Goal: Task Accomplishment & Management: Complete application form

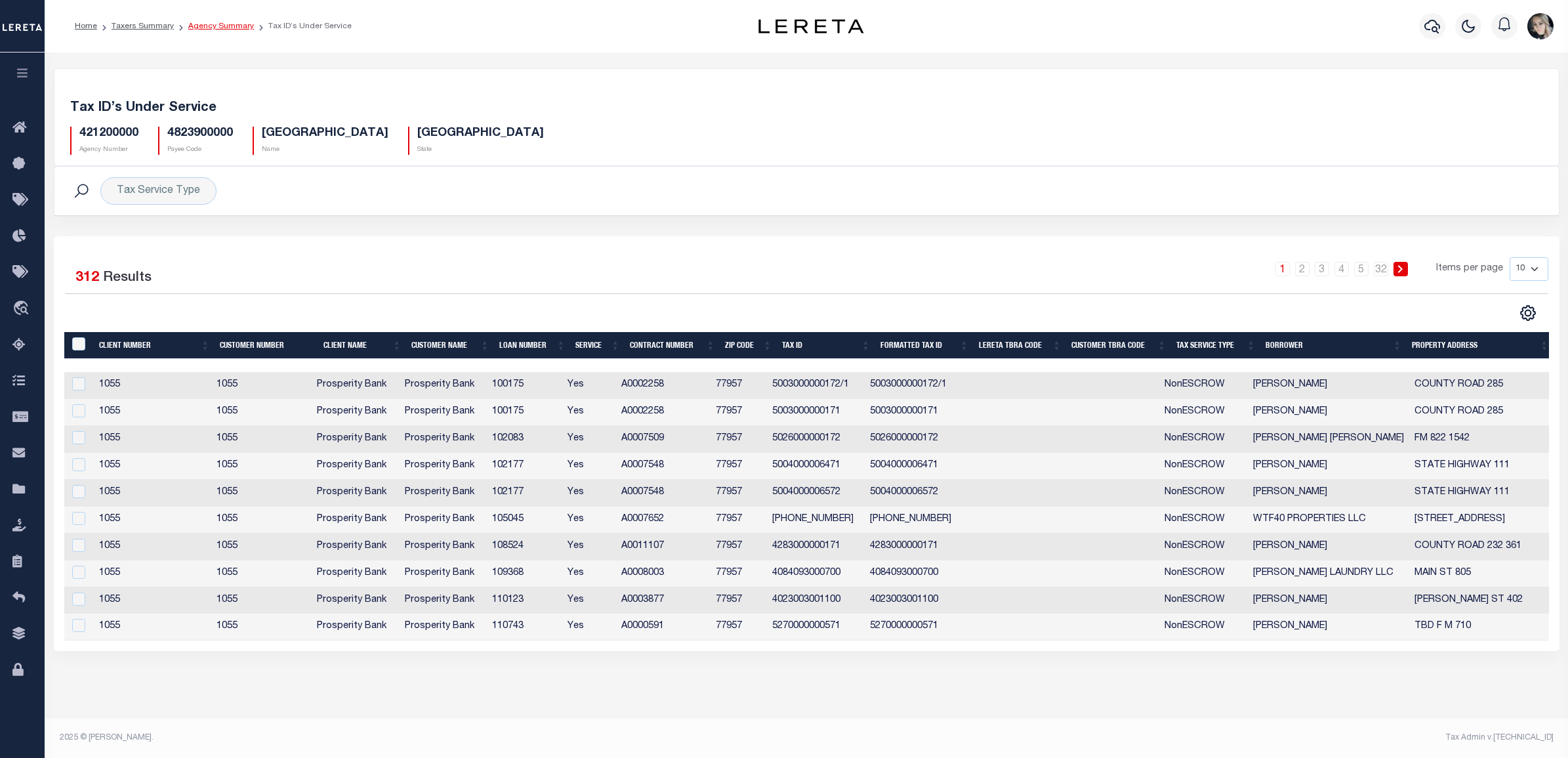
click at [218, 22] on link "Agency Summary" at bounding box center [221, 26] width 66 height 8
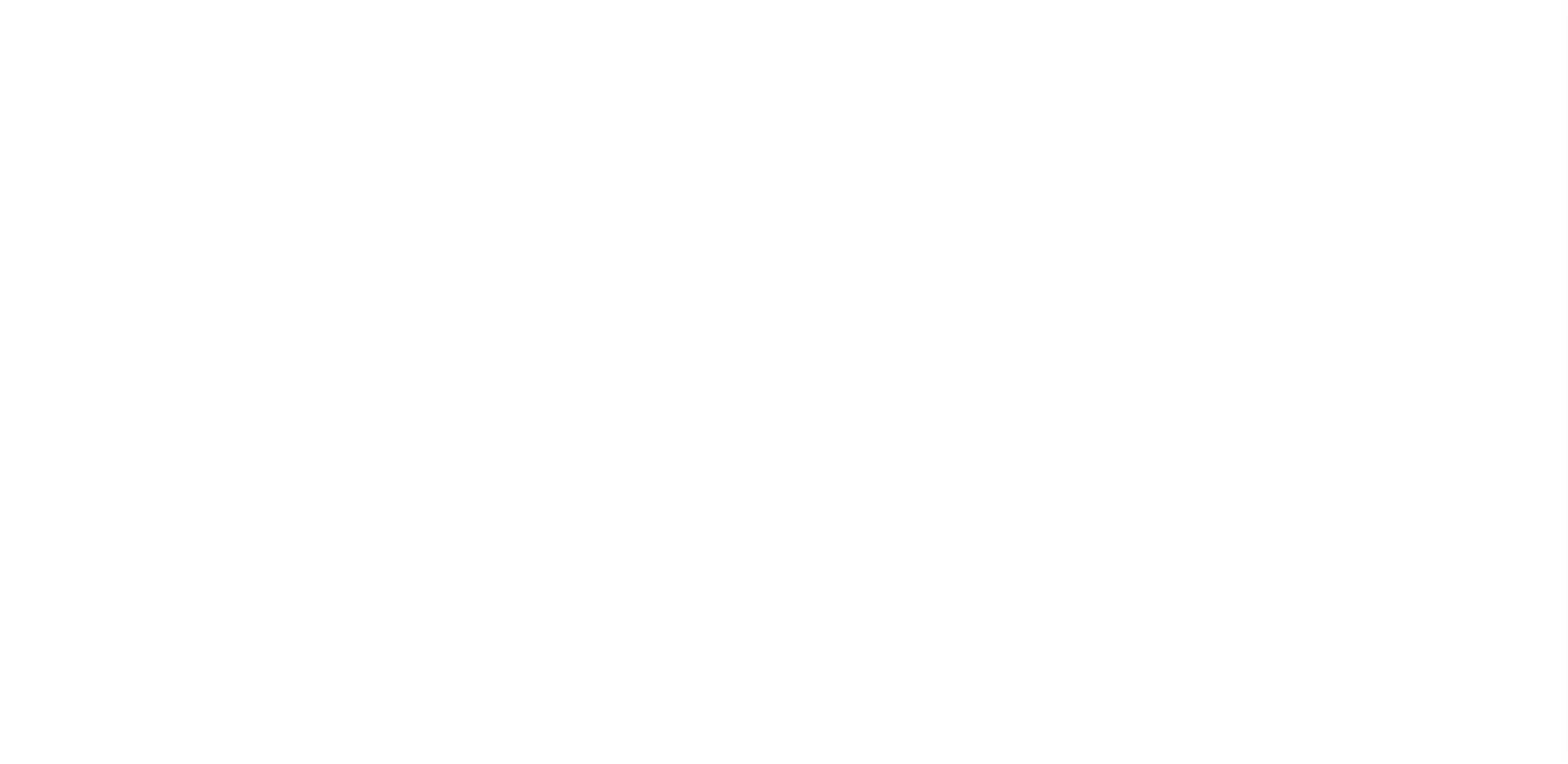
select select
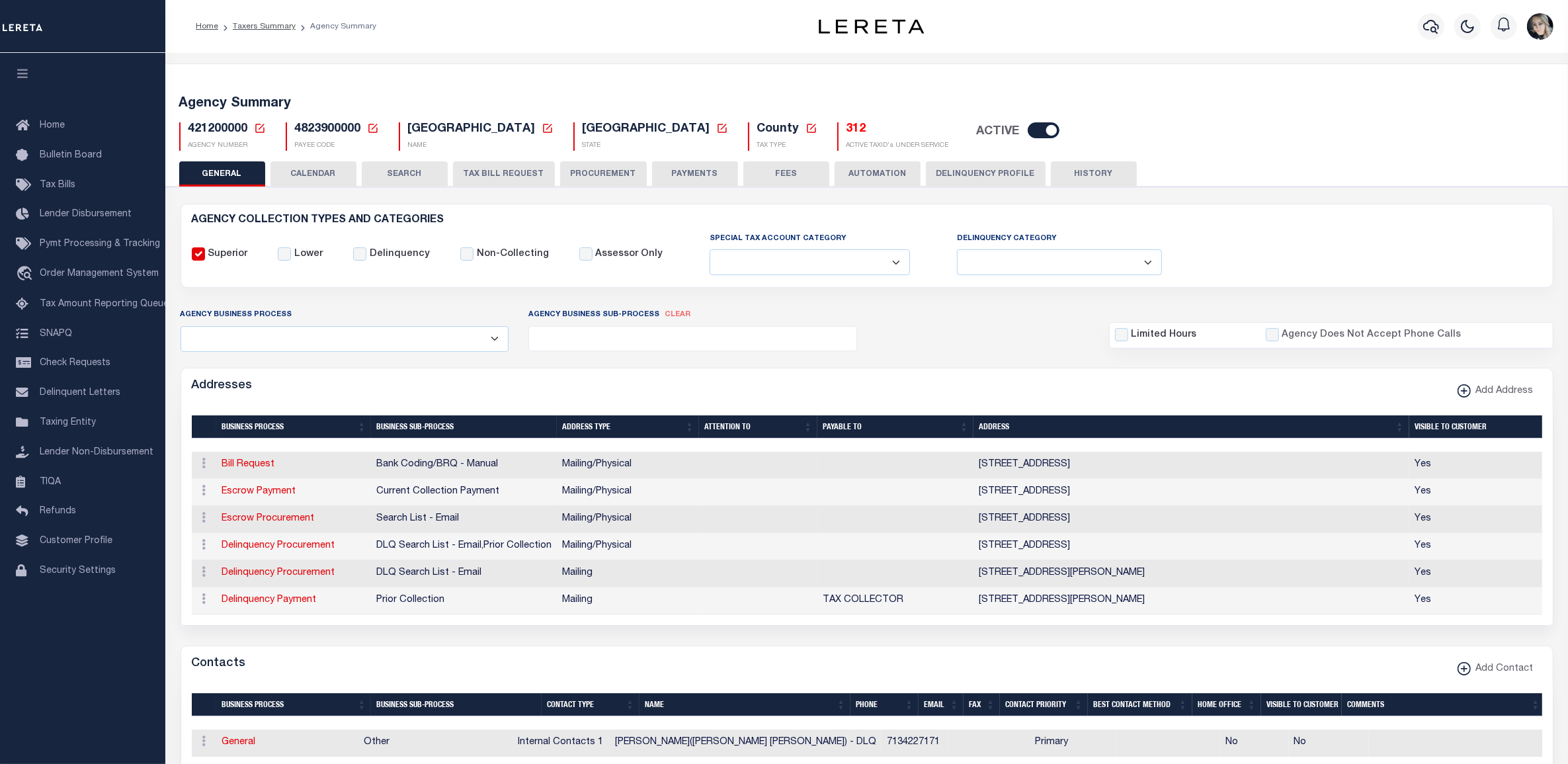
click at [256, 123] on icon at bounding box center [260, 128] width 12 height 12
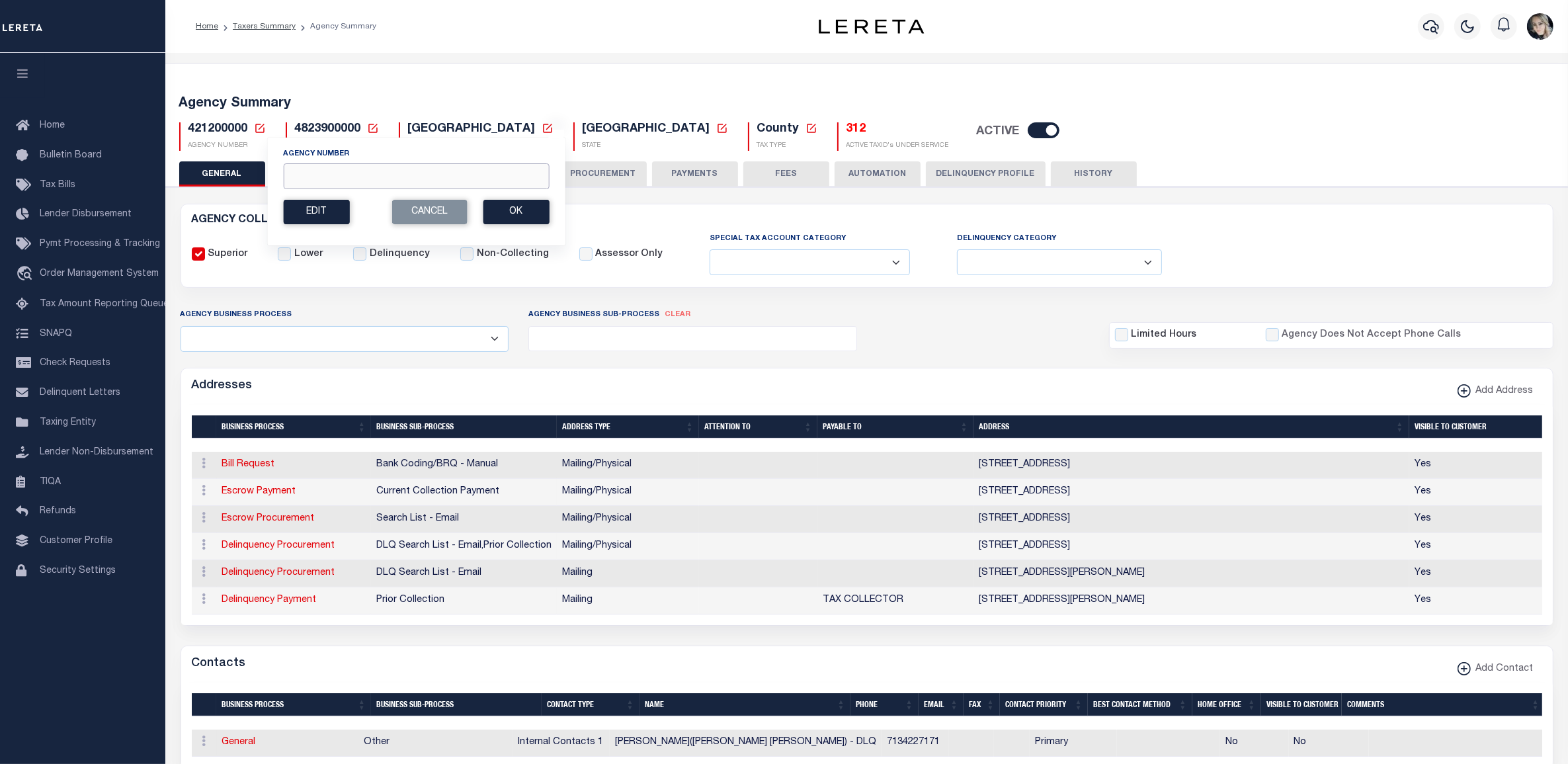
click at [303, 179] on input "Agency Number" at bounding box center [416, 176] width 266 height 26
paste input "420840000"
type input "420840000"
click at [490, 209] on button "Ok" at bounding box center [516, 212] width 66 height 25
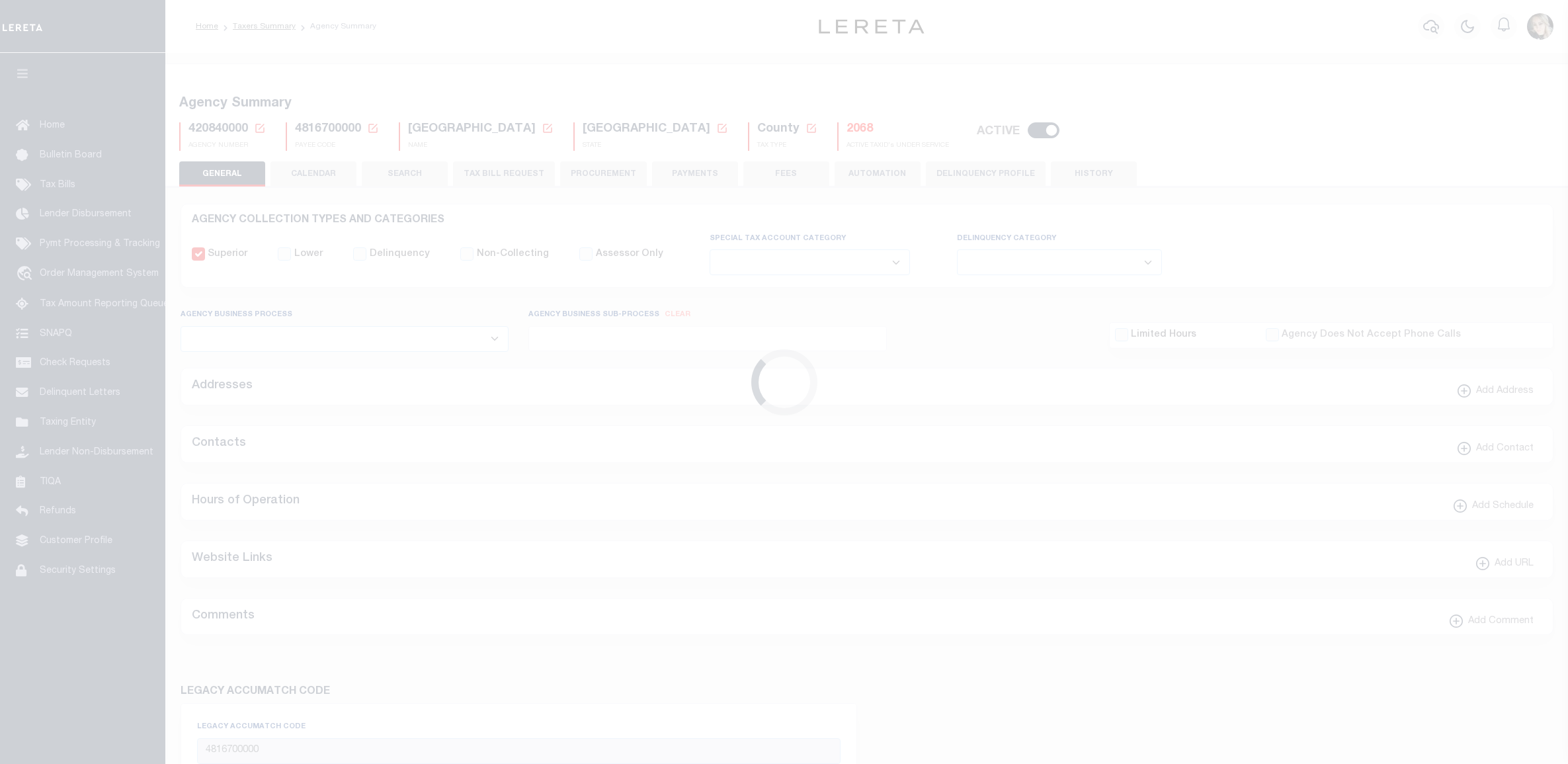
select select
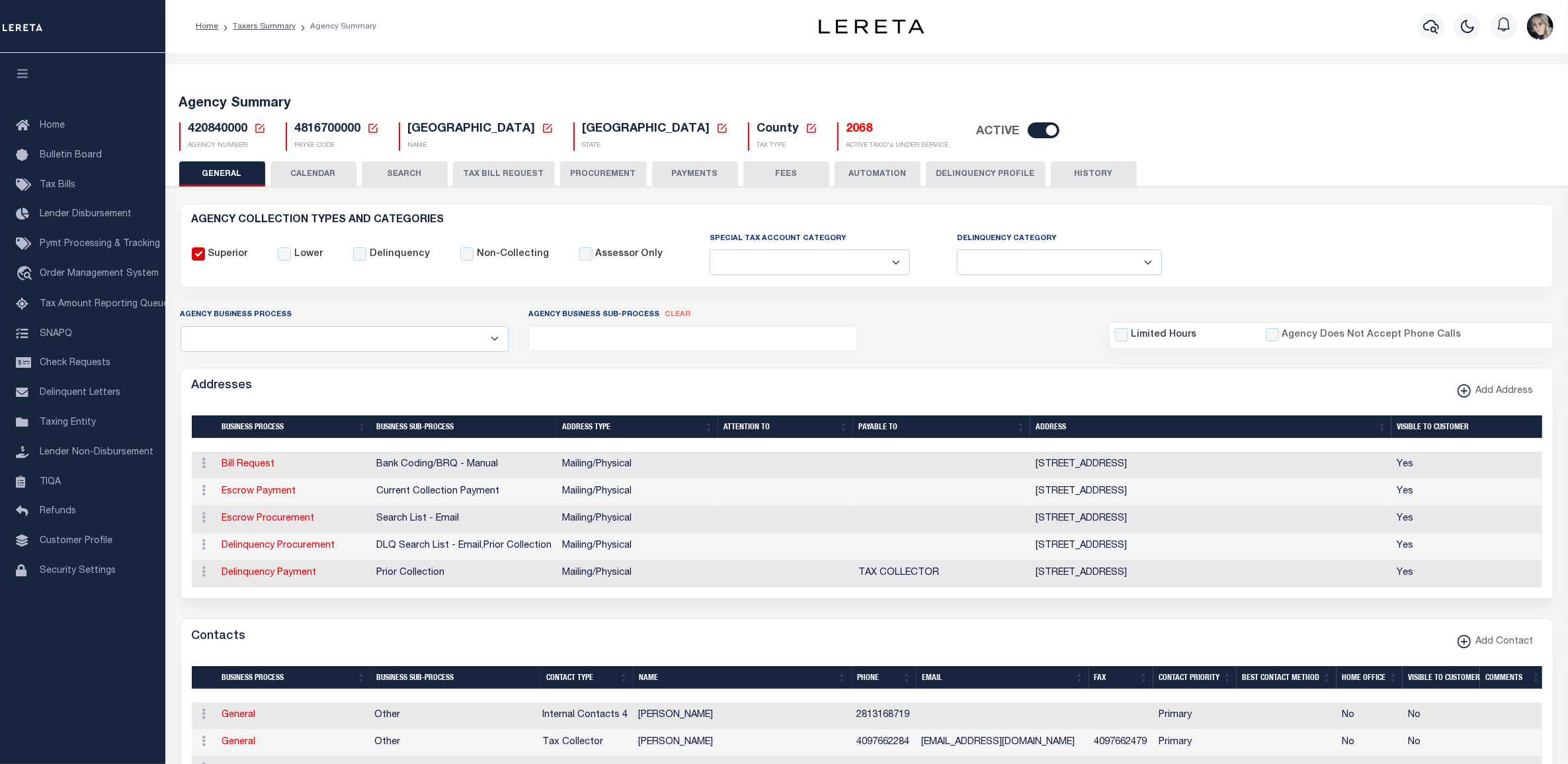
click at [511, 177] on button "TAX BILL REQUEST" at bounding box center [504, 174] width 102 height 25
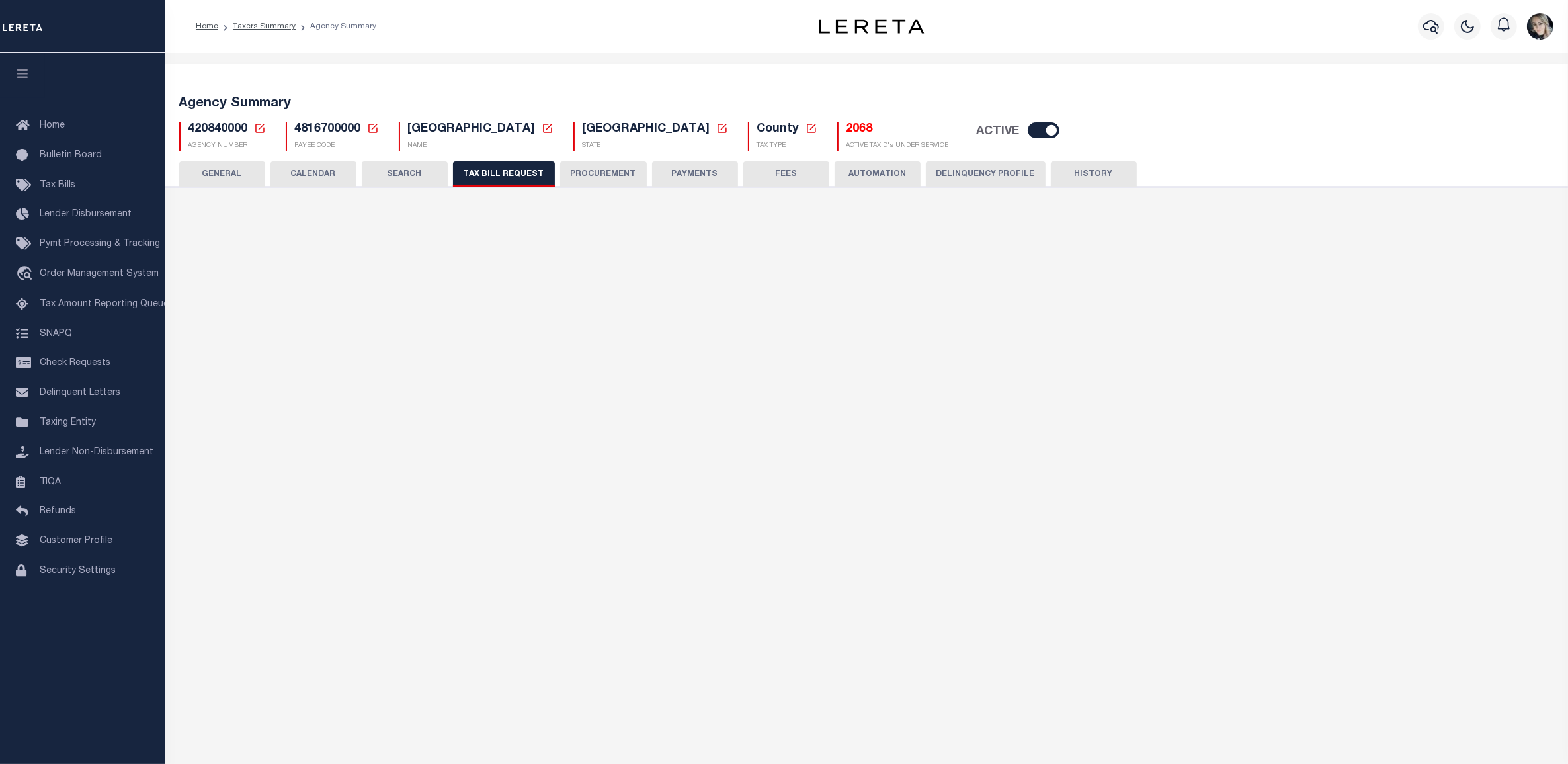
select select "28"
checkbox input "false"
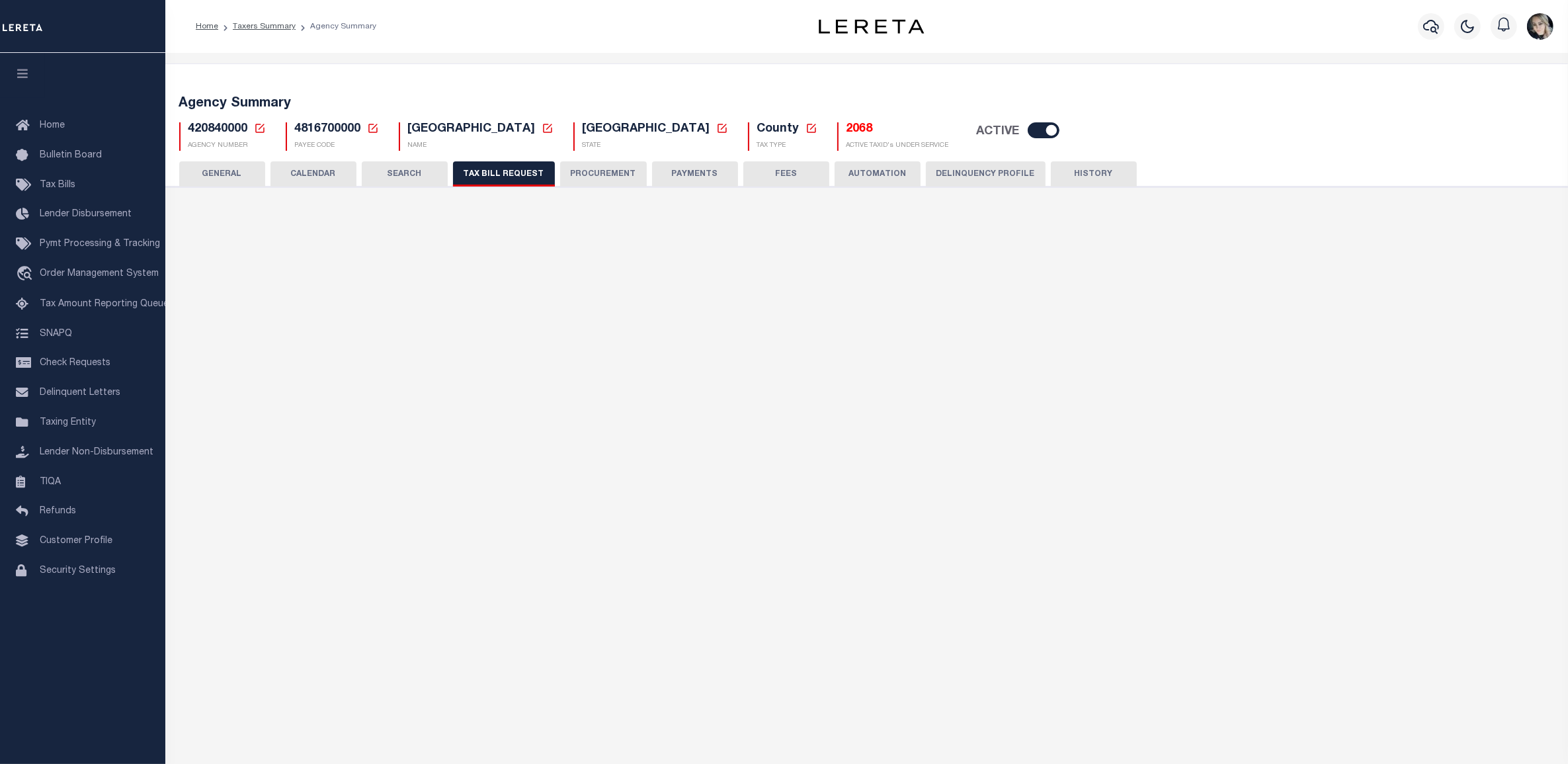
select select "22"
select select "true"
select select "14"
select select
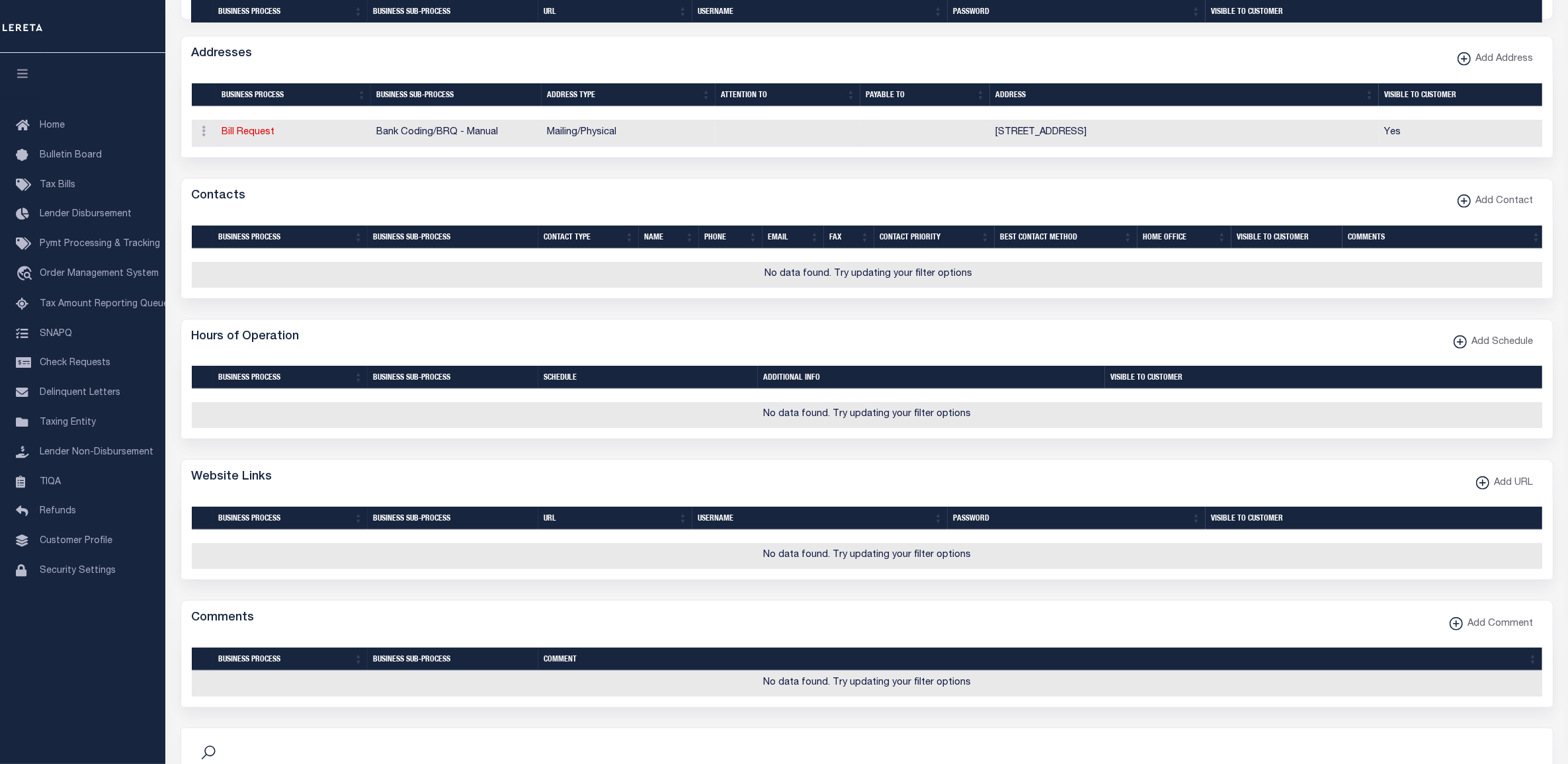
scroll to position [1323, 0]
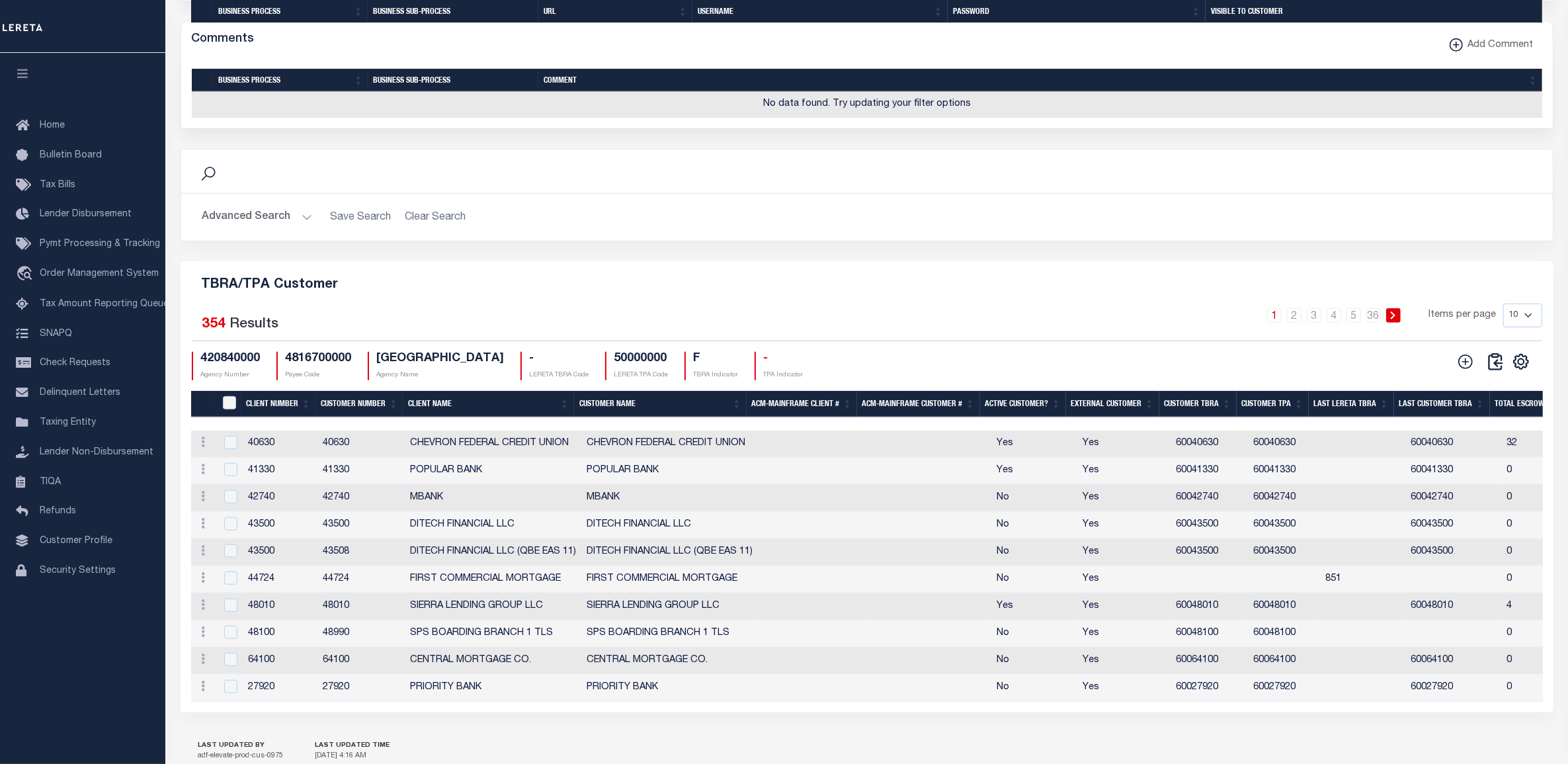
click at [279, 418] on th "Client Number" at bounding box center [278, 405] width 75 height 27
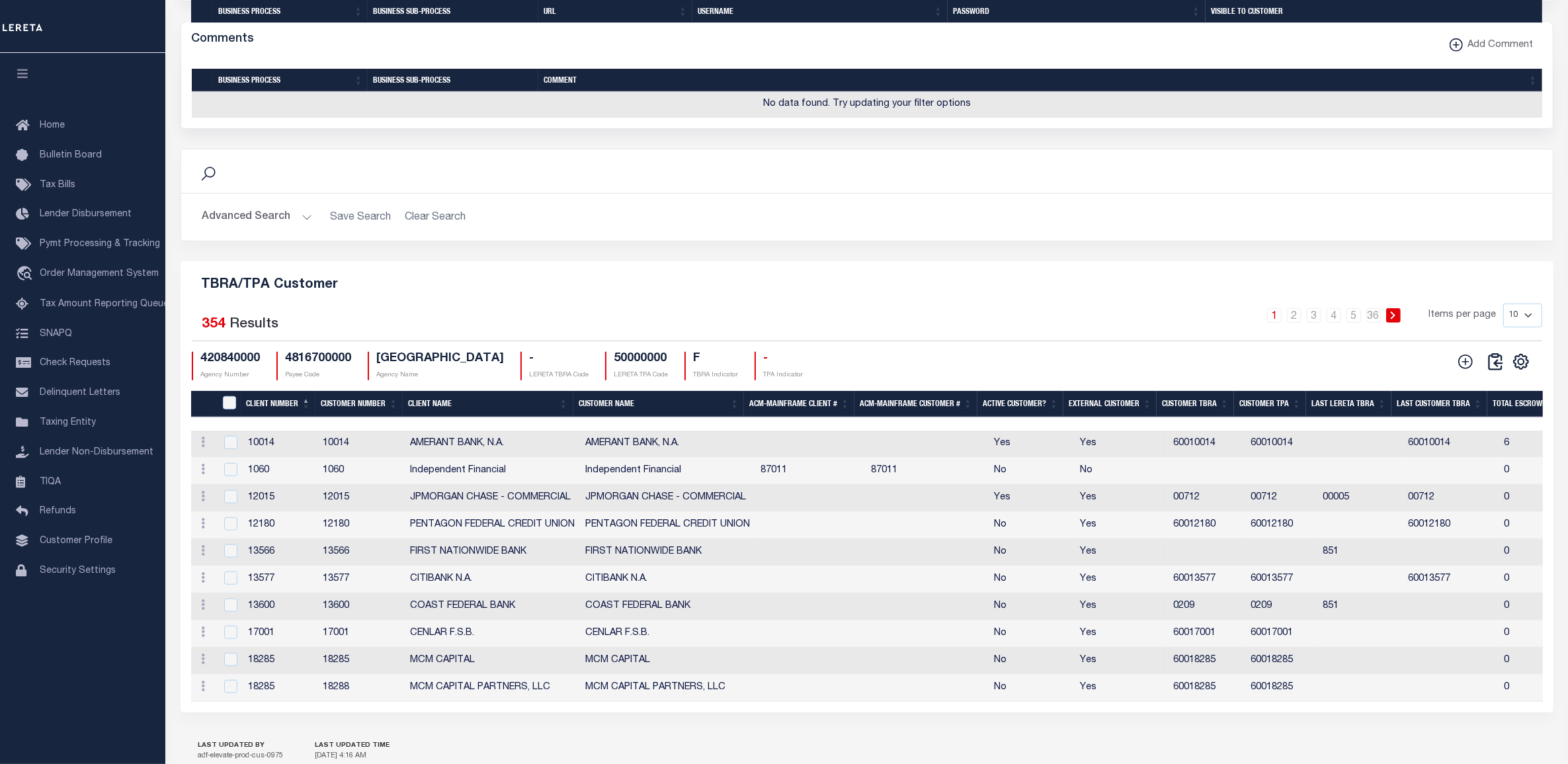
click at [530, 293] on h5 "TBRA/TPA Customer" at bounding box center [867, 282] width 1352 height 21
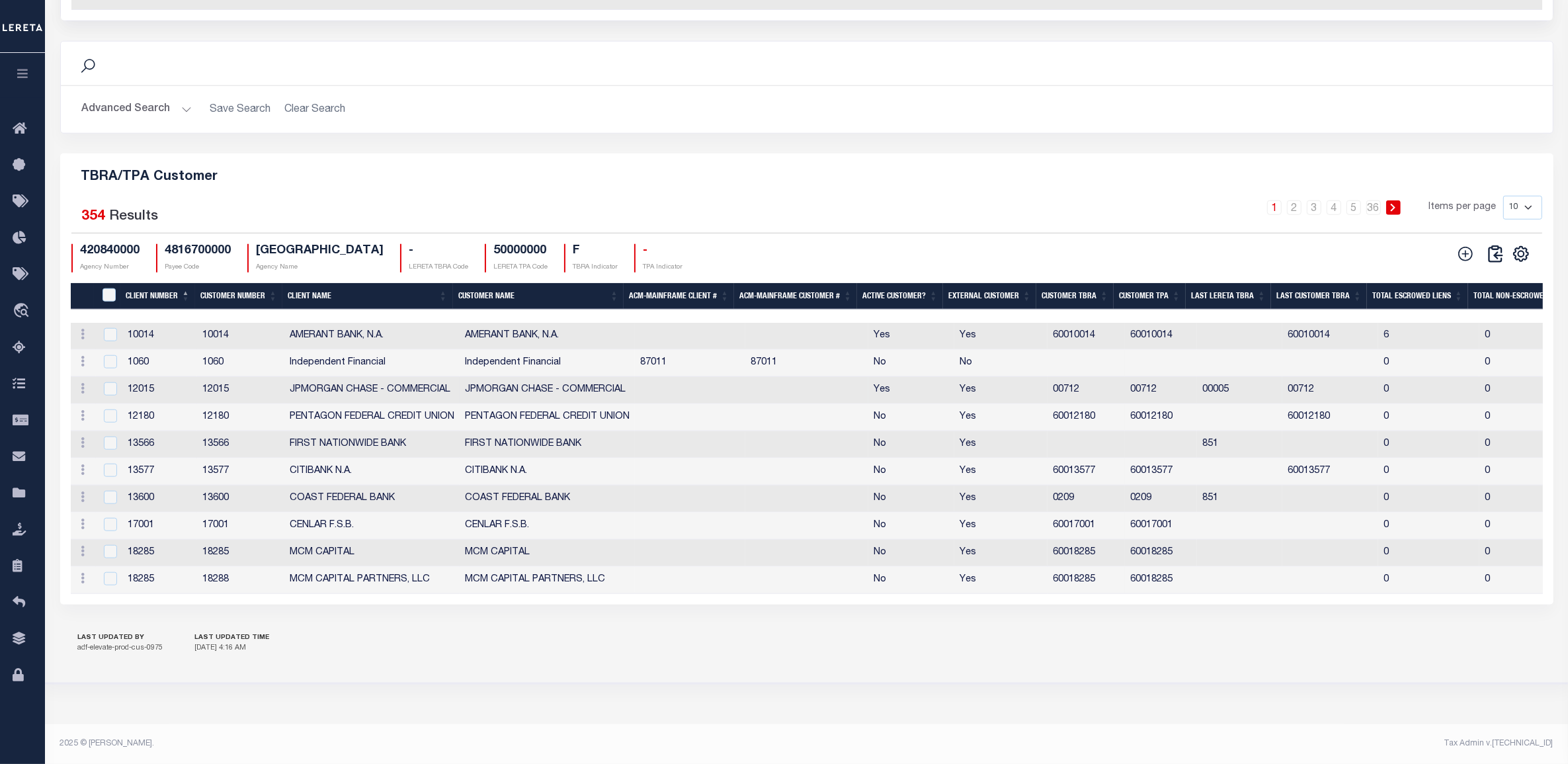
scroll to position [1484, 0]
click at [293, 117] on h2 "Advanced Search Save Search Clear Search" at bounding box center [807, 109] width 1471 height 26
click at [1522, 198] on select "10 25 50 100" at bounding box center [1522, 208] width 39 height 24
select select "50"
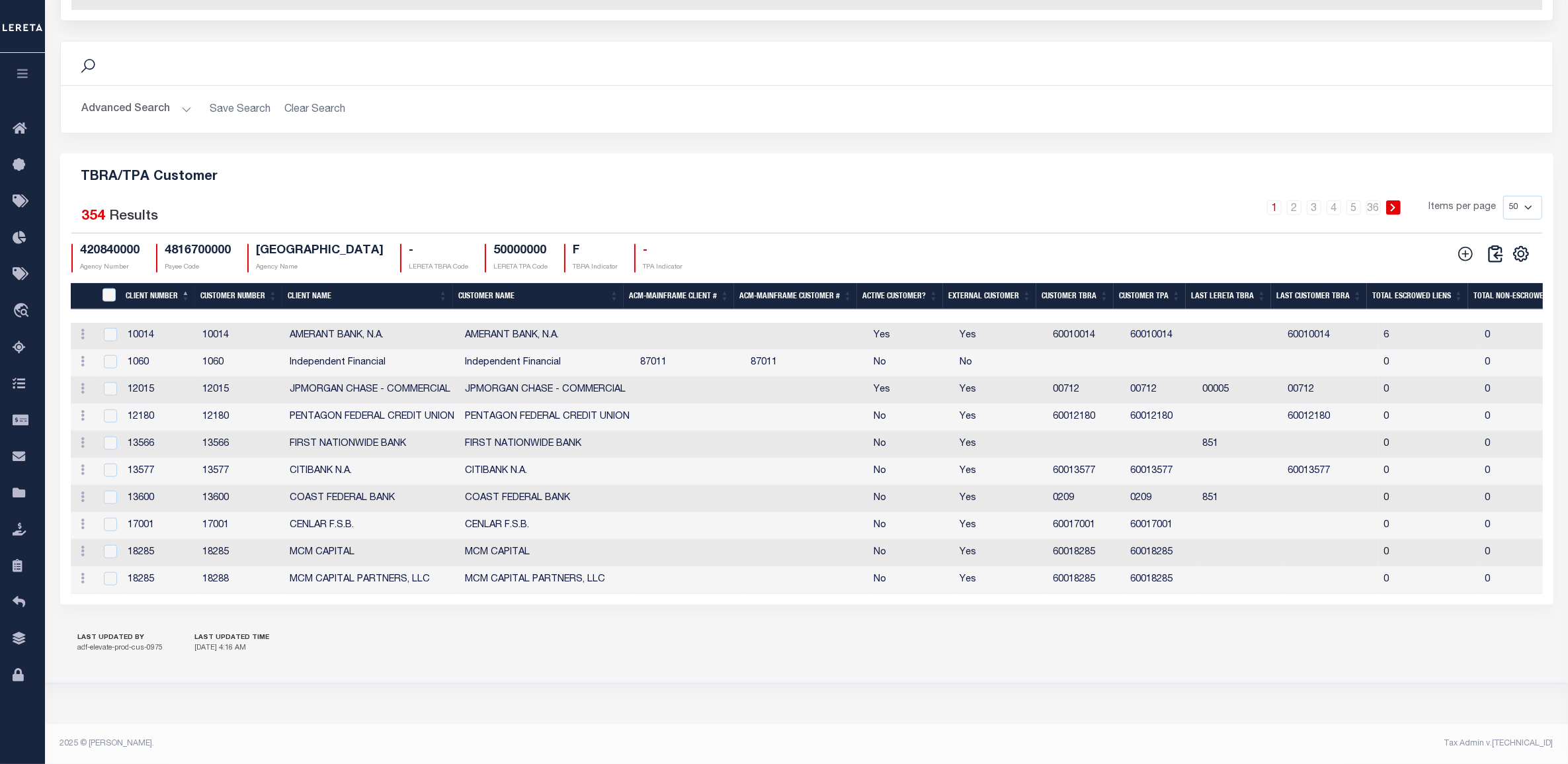
click at [1503, 196] on select "10 25 50 100" at bounding box center [1522, 208] width 39 height 24
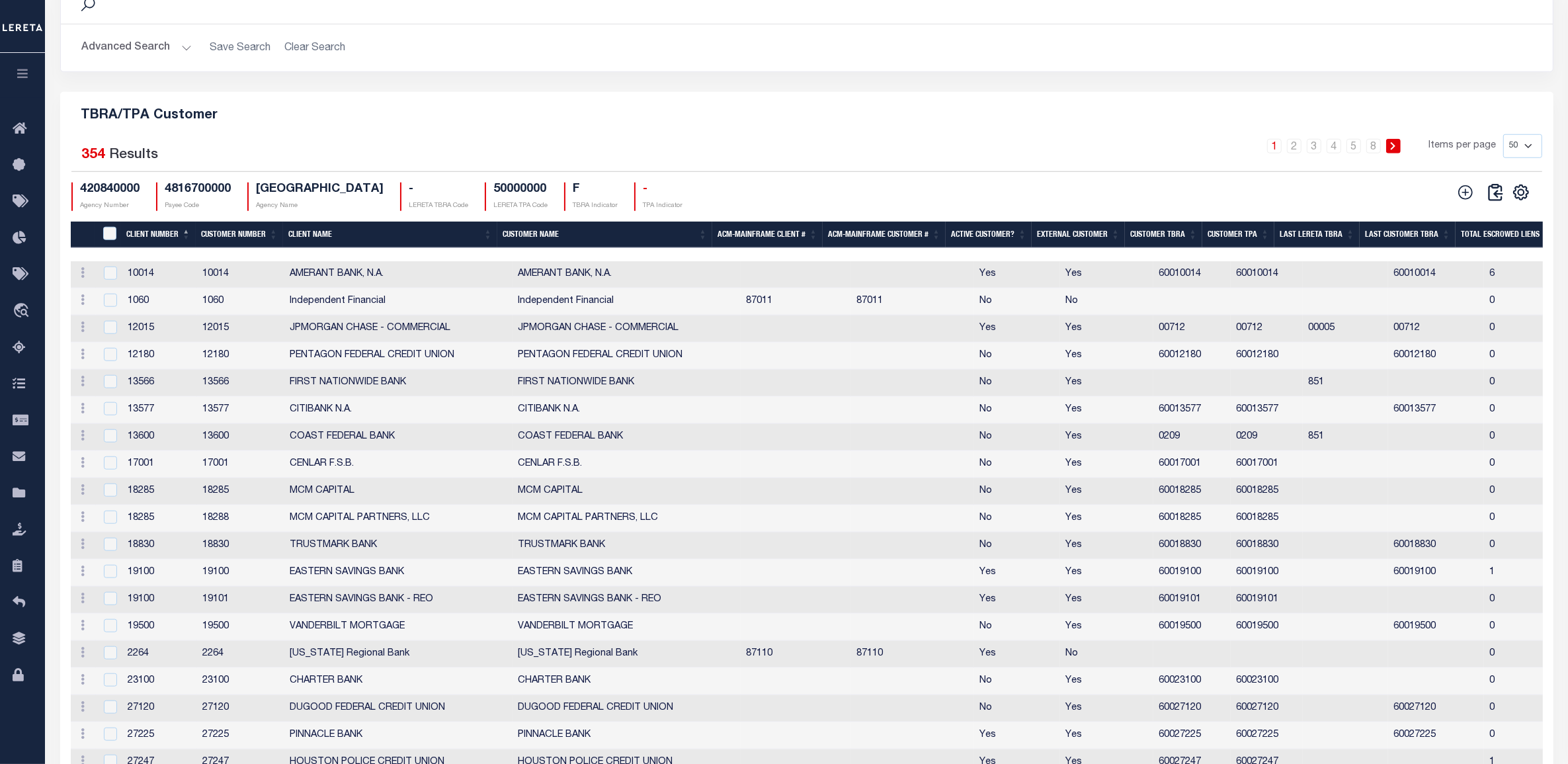
click at [126, 124] on h5 "TBRA/TPA Customer" at bounding box center [807, 113] width 1472 height 21
copy div "TBRA/TPA Customer Selected"
click at [282, 172] on div "Selected 354 Results" at bounding box center [248, 153] width 353 height 37
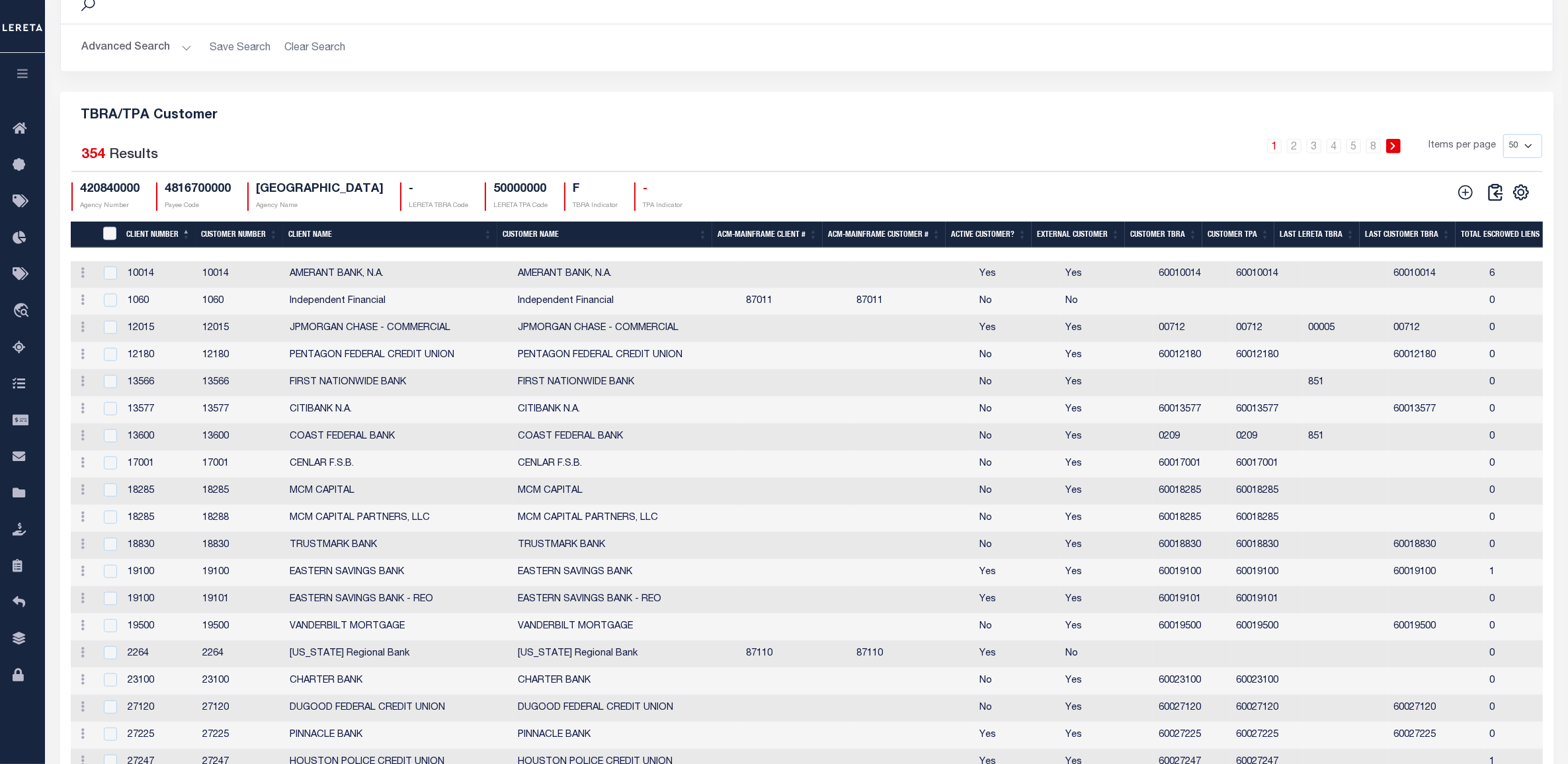
click at [427, 172] on div "Selected 354 Results" at bounding box center [248, 153] width 373 height 37
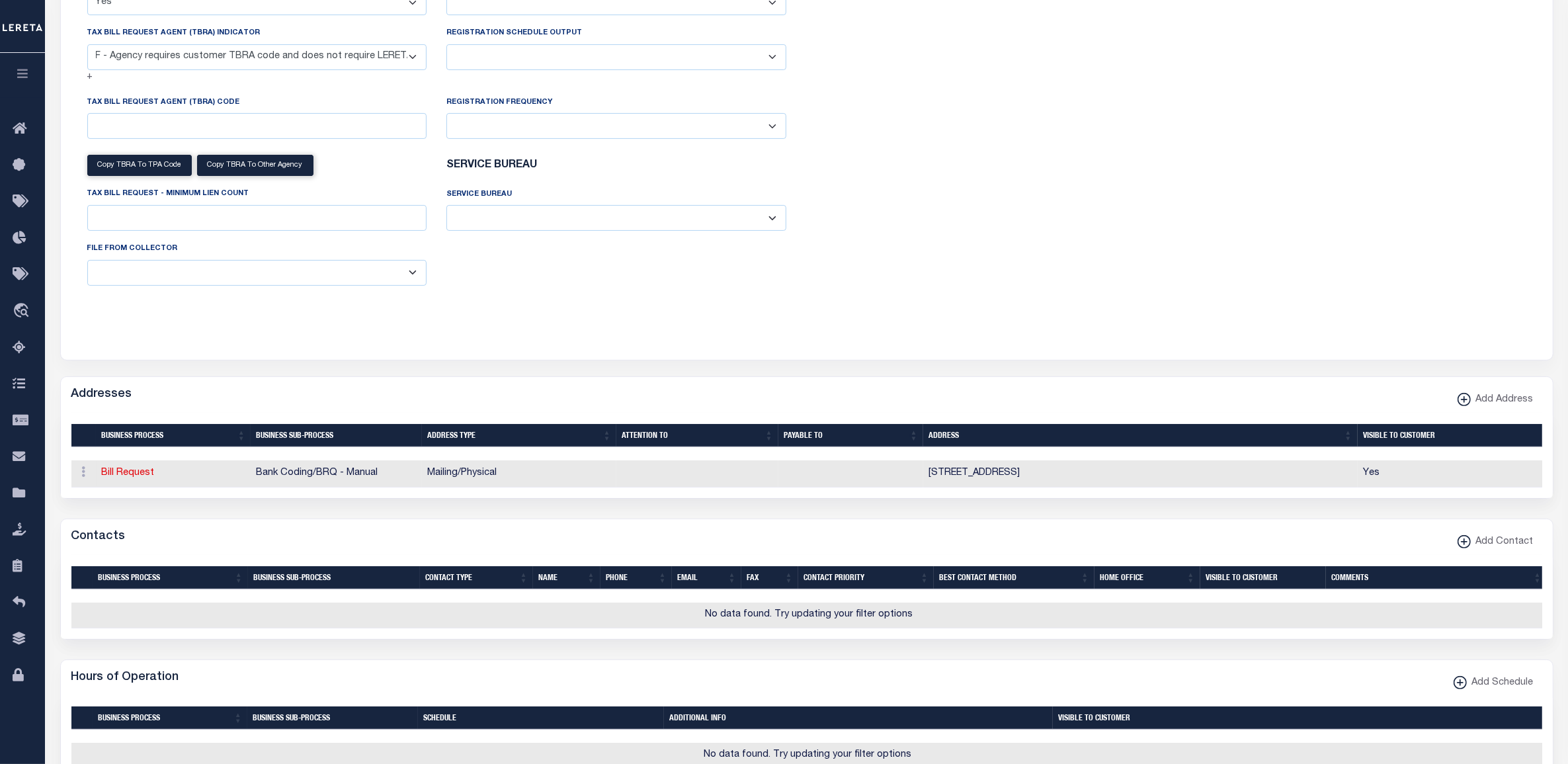
scroll to position [17, 0]
